Goal: Information Seeking & Learning: Learn about a topic

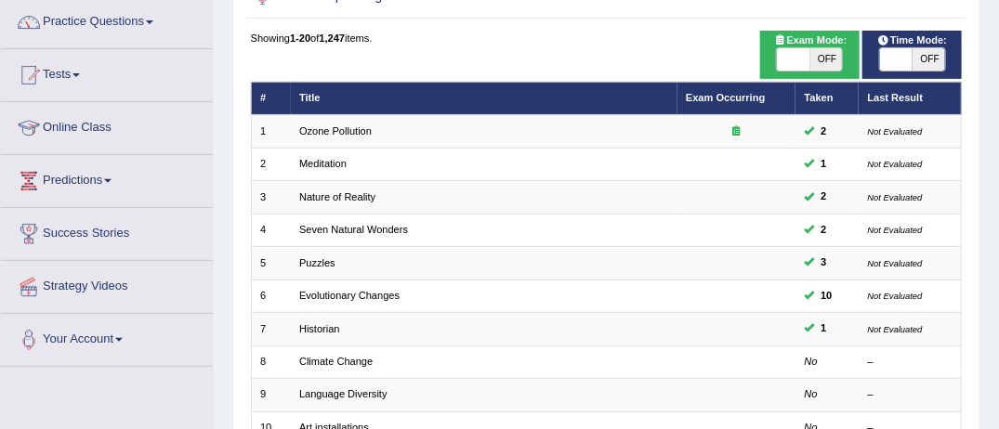
click at [86, 75] on link "Tests" at bounding box center [107, 72] width 212 height 46
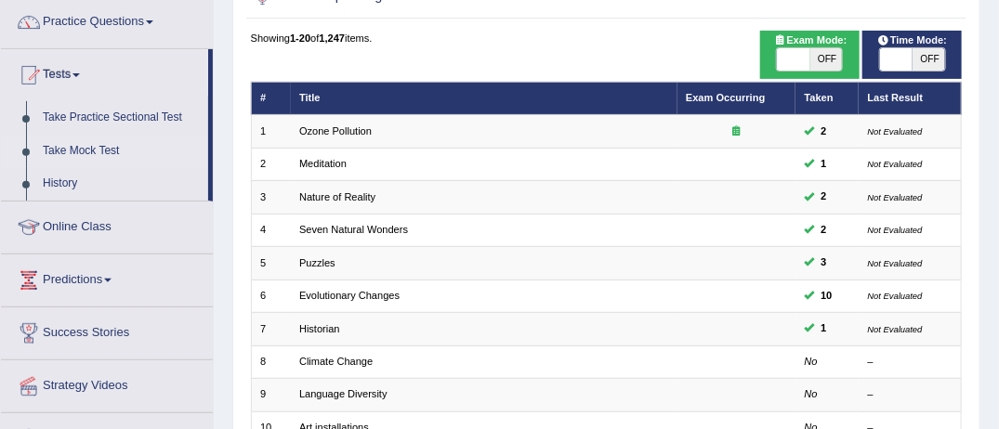
click at [80, 150] on link "Take Mock Test" at bounding box center [121, 151] width 174 height 33
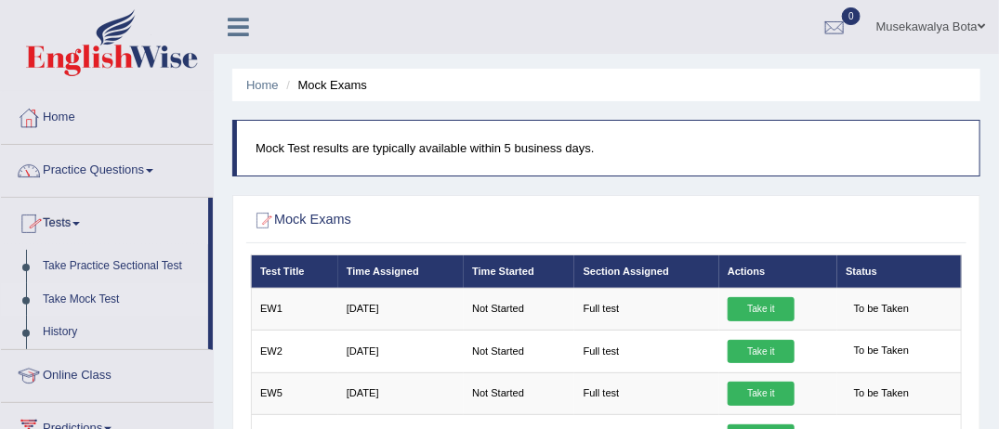
click at [153, 170] on span at bounding box center [149, 171] width 7 height 4
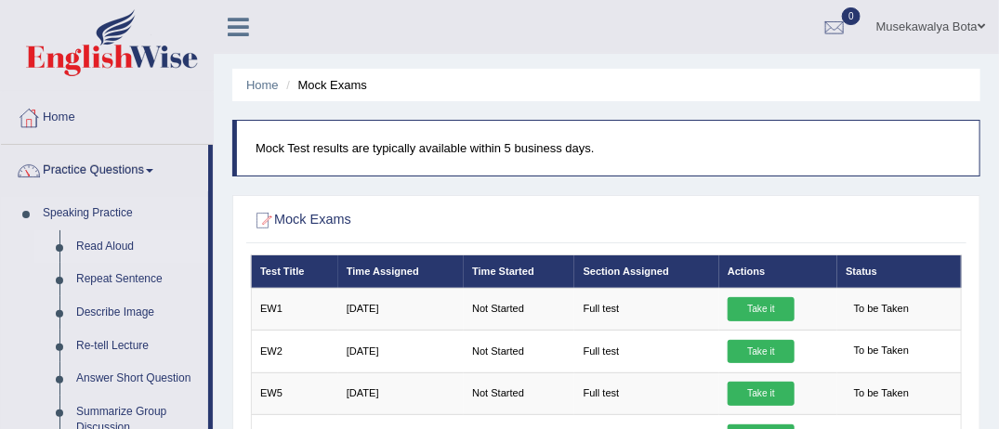
click at [101, 251] on link "Read Aloud" at bounding box center [138, 247] width 140 height 33
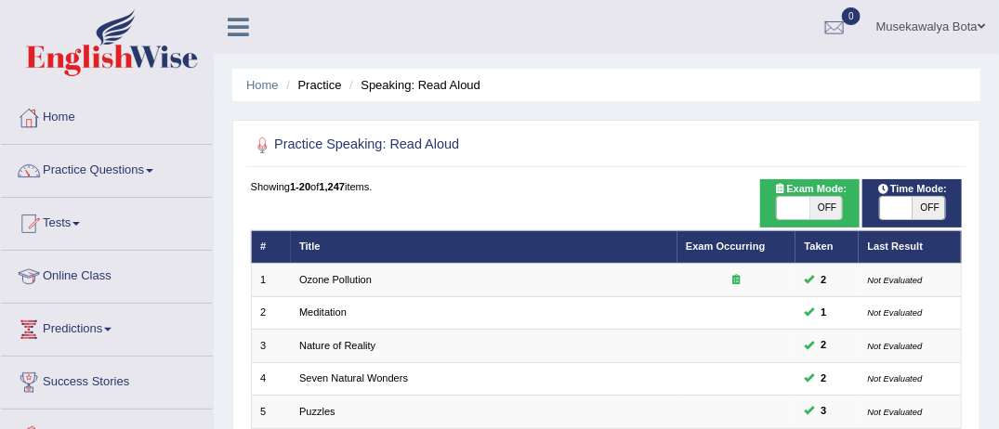
click at [153, 169] on span at bounding box center [149, 171] width 7 height 4
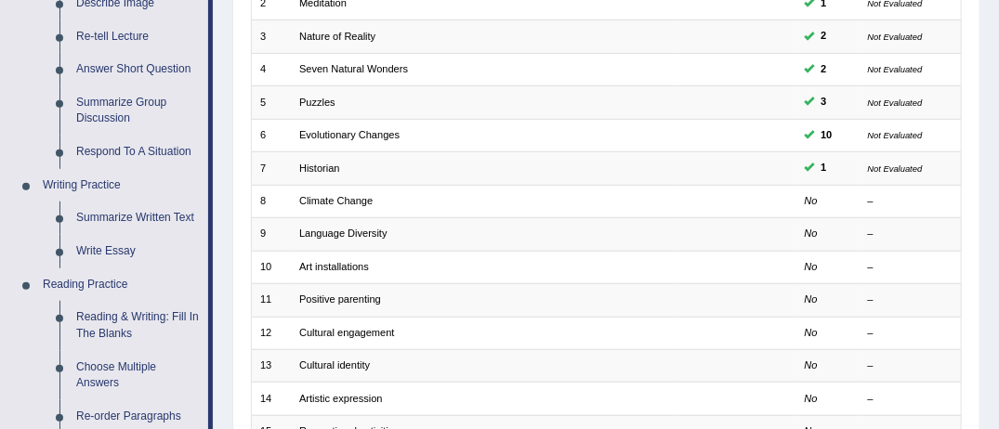
scroll to position [272, 0]
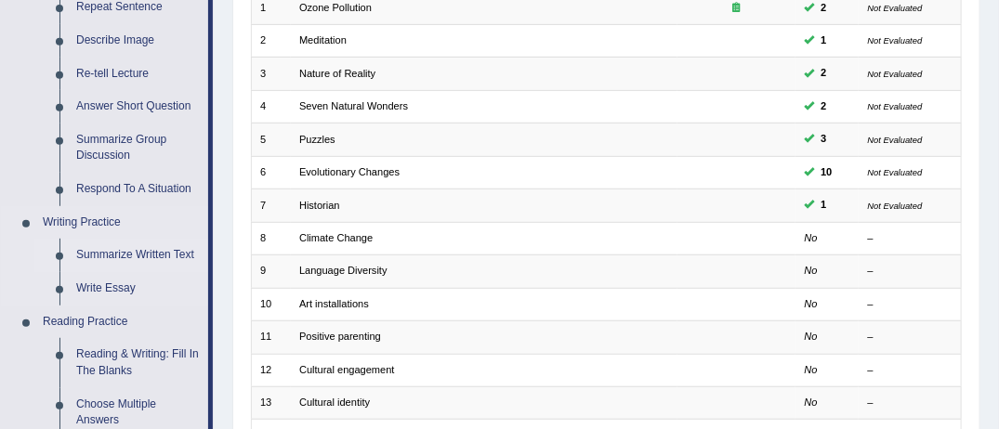
click at [182, 255] on link "Summarize Written Text" at bounding box center [138, 255] width 140 height 33
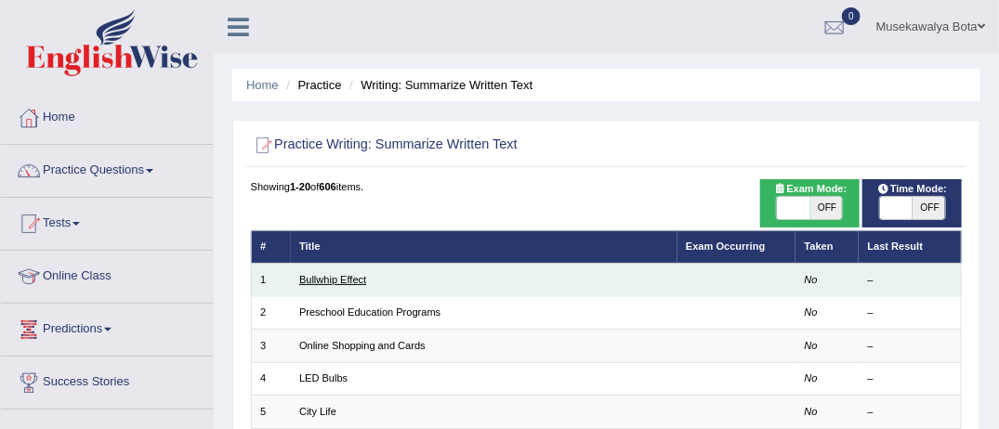
click at [354, 284] on link "Bullwhip Effect" at bounding box center [332, 279] width 67 height 11
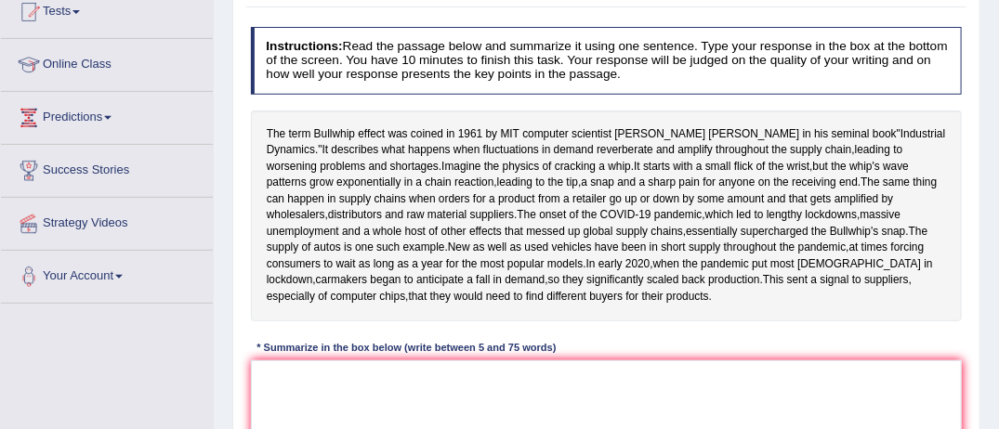
scroll to position [249, 0]
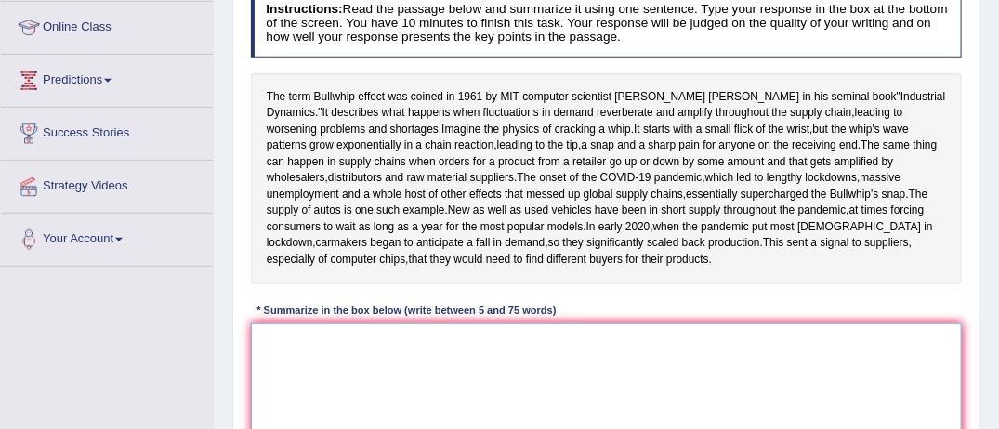
click at [601, 398] on textarea at bounding box center [607, 400] width 712 height 153
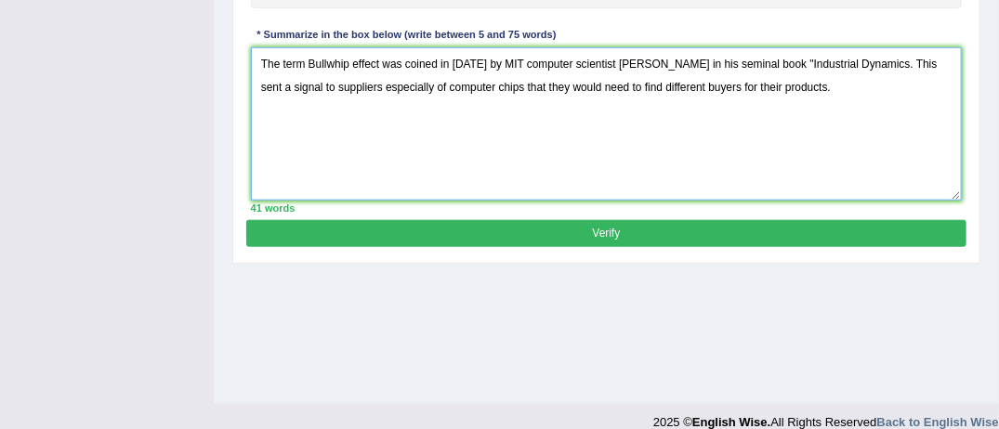
scroll to position [547, 0]
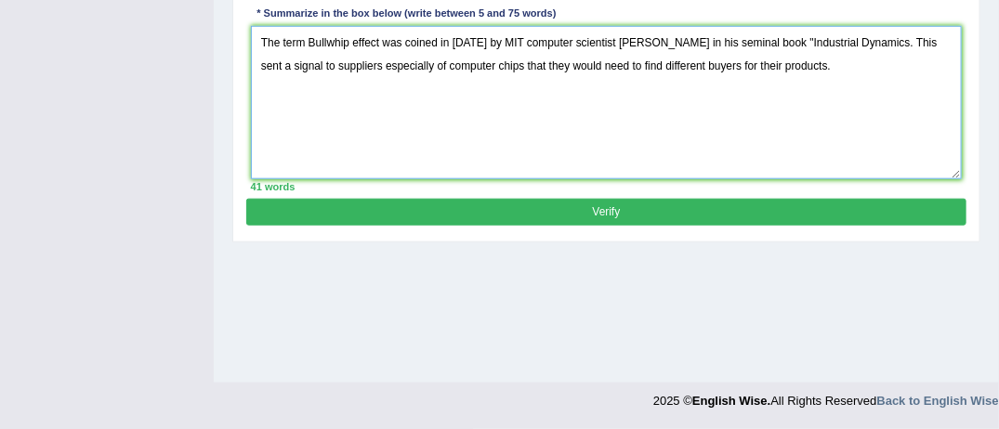
type textarea "The term Bullwhip effect was coined in 1961 by MIT computer scientist Jay Forre…"
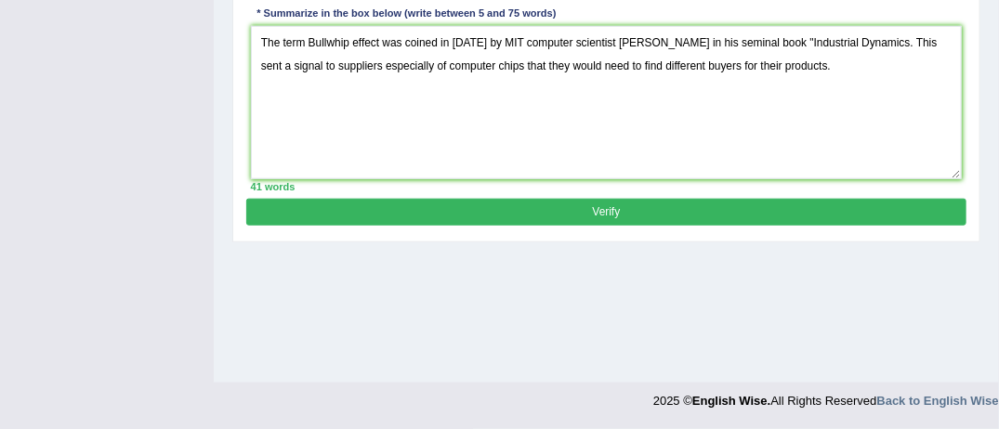
click at [639, 226] on button "Verify" at bounding box center [606, 212] width 720 height 27
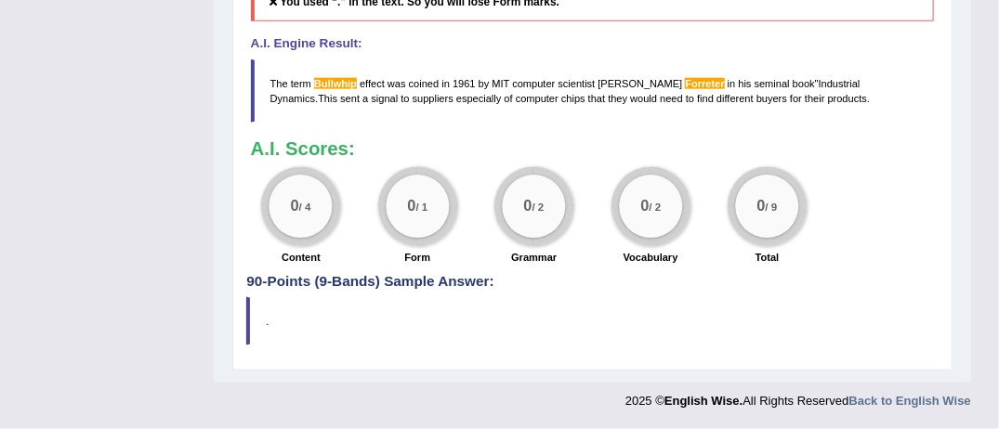
scroll to position [801, 0]
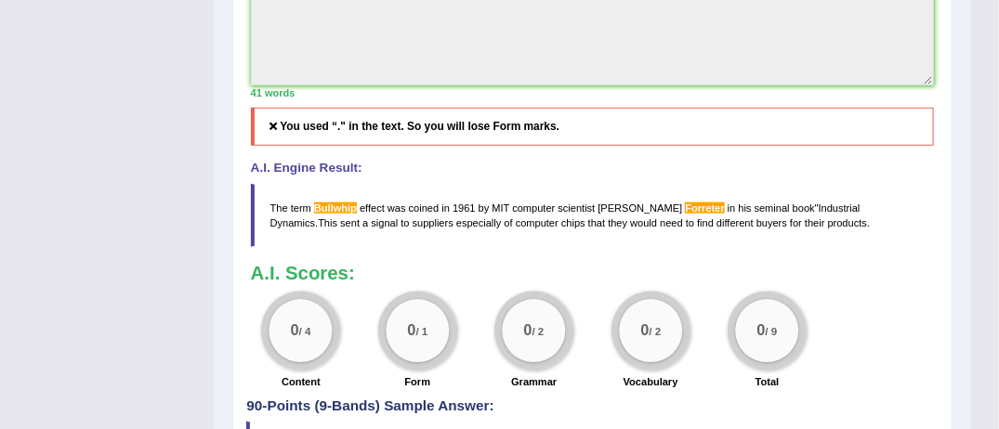
scroll to position [615, 0]
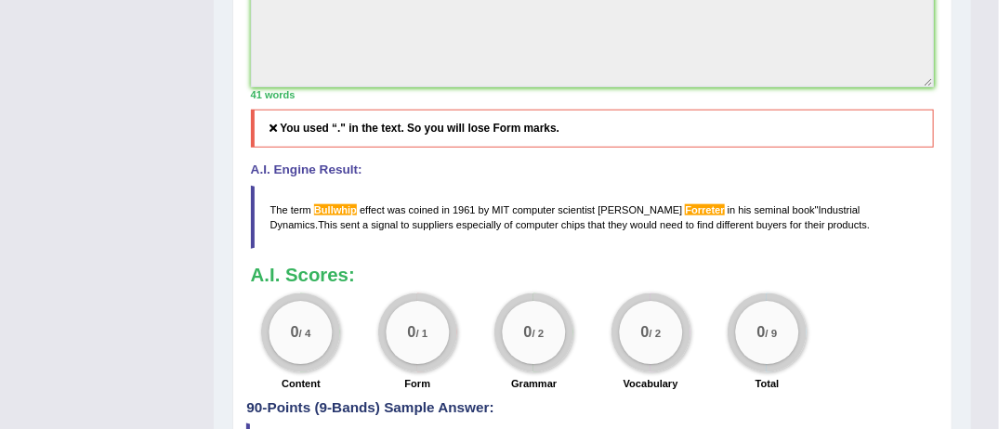
click at [526, 148] on h5 "You used “." in the text. So you will lose Form marks." at bounding box center [593, 129] width 684 height 38
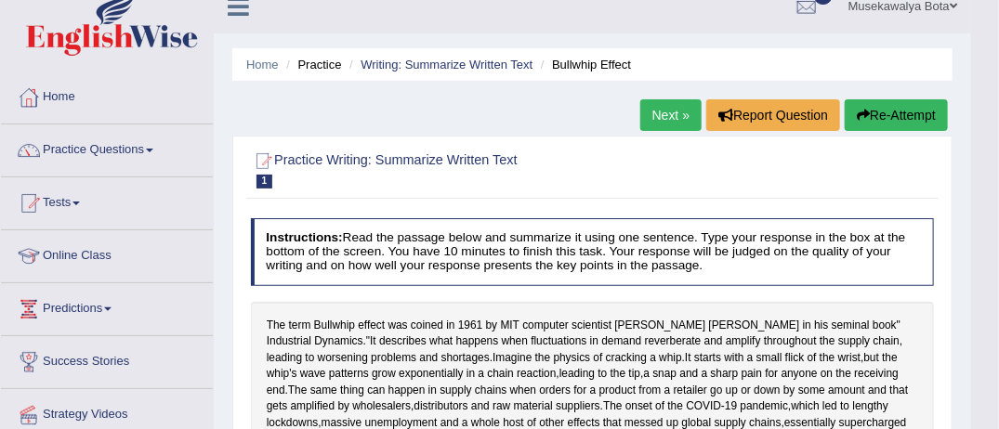
scroll to position [20, 0]
click at [662, 113] on link "Next »" at bounding box center [670, 115] width 61 height 32
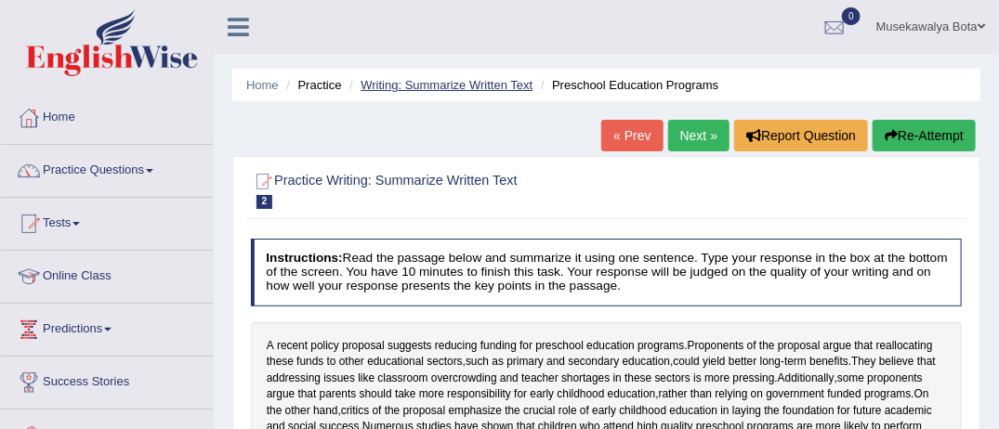
click at [448, 89] on link "Writing: Summarize Written Text" at bounding box center [447, 85] width 172 height 14
